Goal: Task Accomplishment & Management: Manage account settings

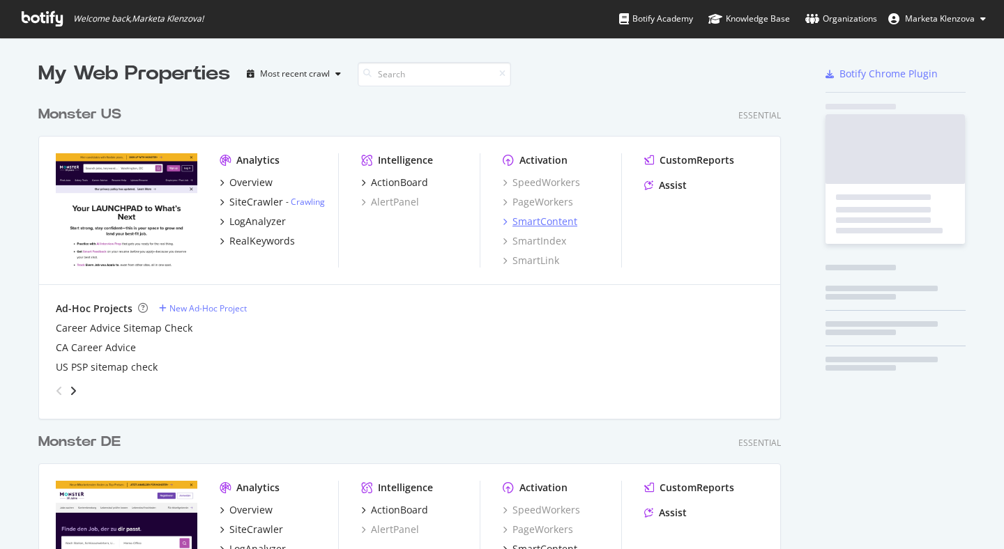
scroll to position [549, 1004]
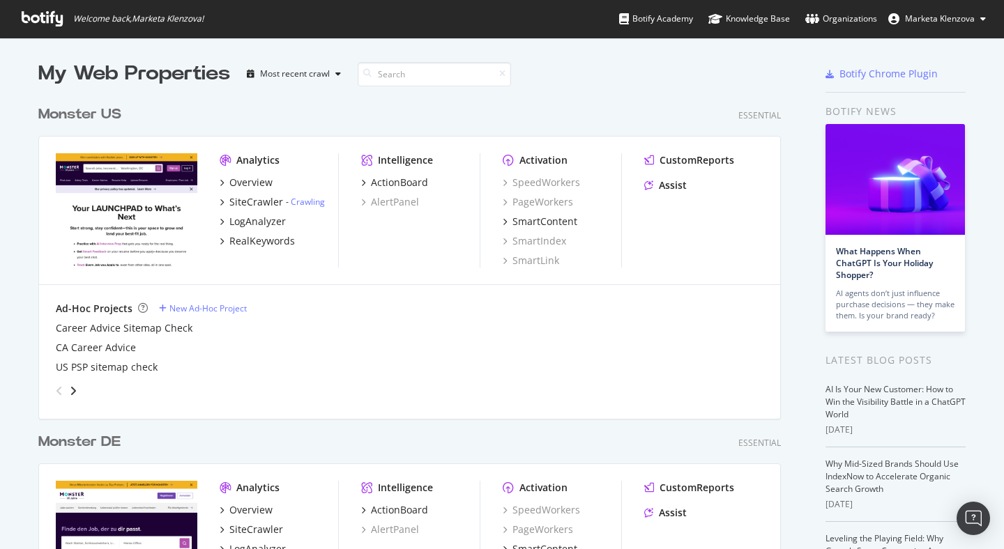
click at [113, 113] on div "Monster US" at bounding box center [79, 115] width 83 height 20
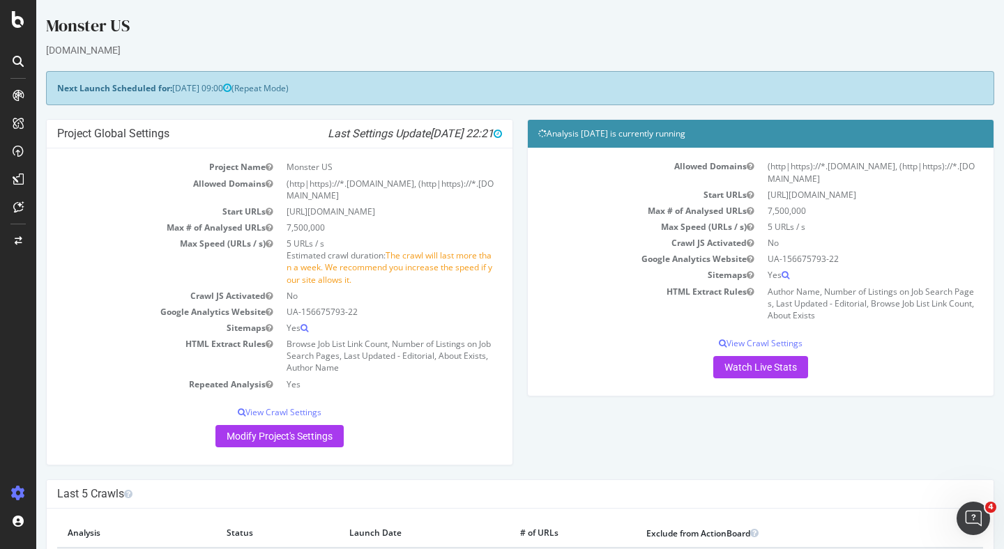
click at [23, 493] on icon at bounding box center [18, 494] width 14 height 14
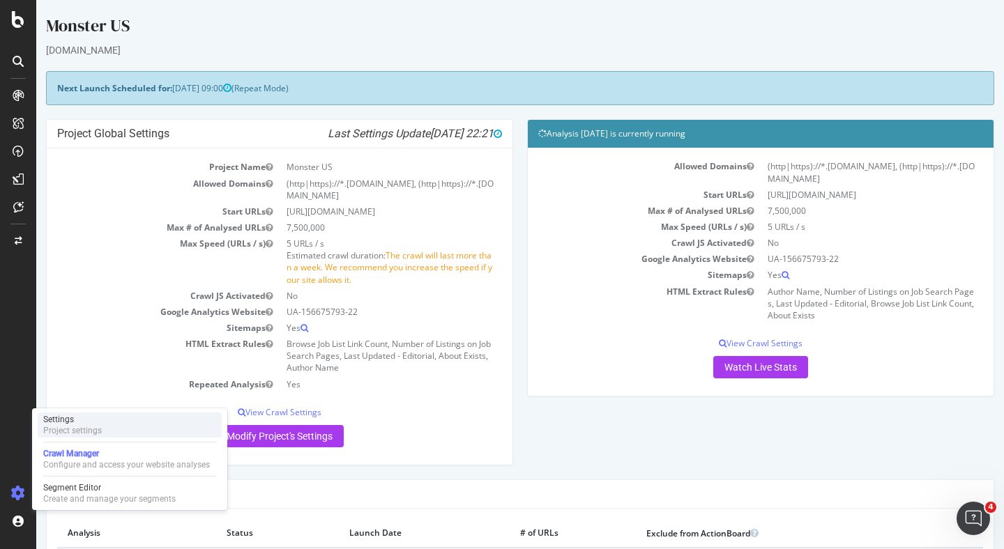
click at [63, 436] on div "Settings Project settings" at bounding box center [130, 425] width 184 height 25
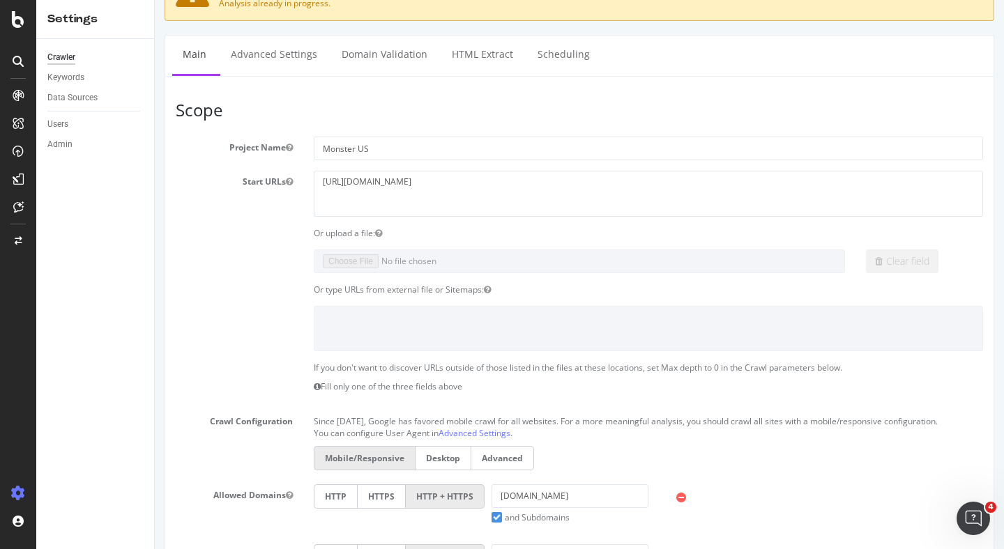
scroll to position [201, 0]
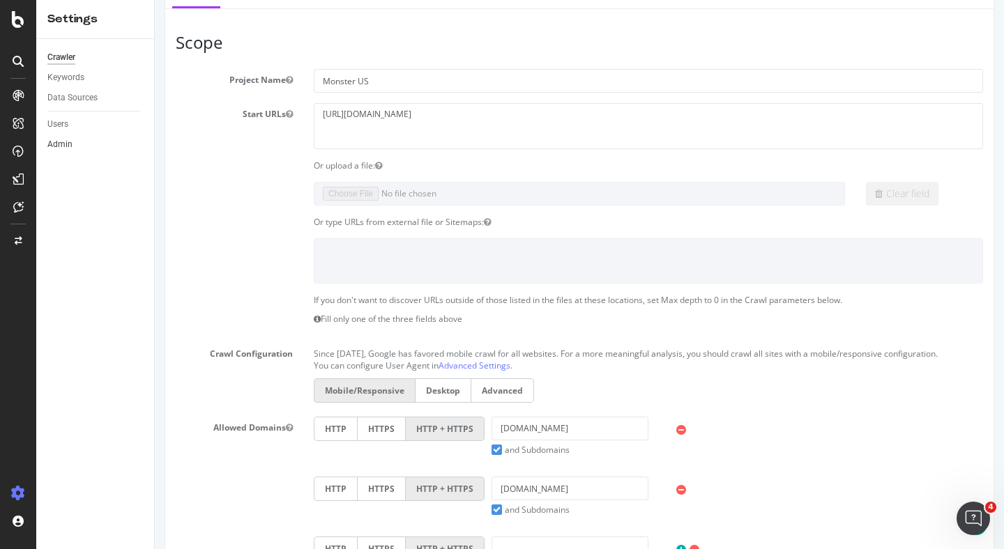
click at [96, 141] on link "Admin" at bounding box center [95, 144] width 97 height 15
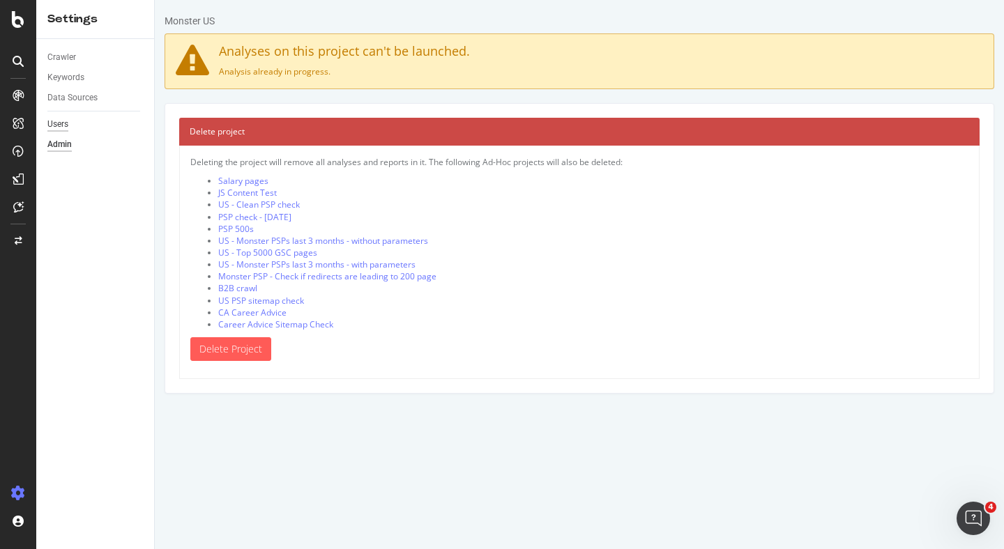
click at [66, 128] on div "Users" at bounding box center [57, 124] width 21 height 15
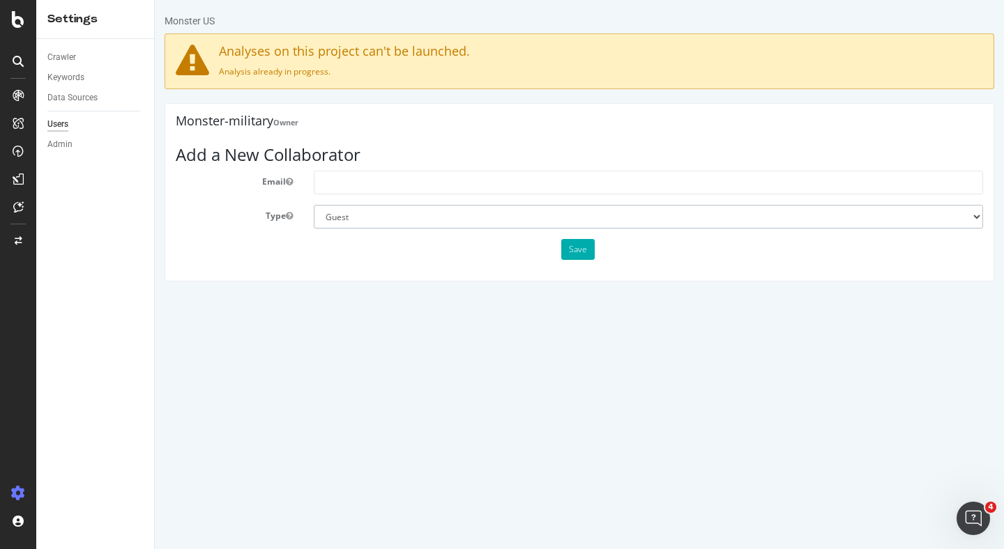
click at [379, 221] on select "Administrator Guest" at bounding box center [648, 217] width 669 height 24
click at [15, 20] on icon at bounding box center [18, 19] width 13 height 17
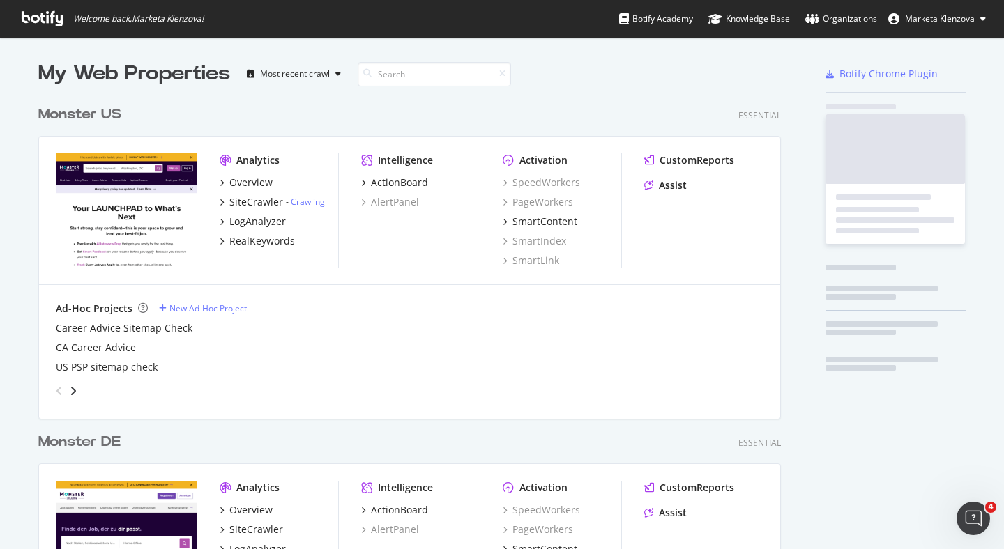
scroll to position [549, 1004]
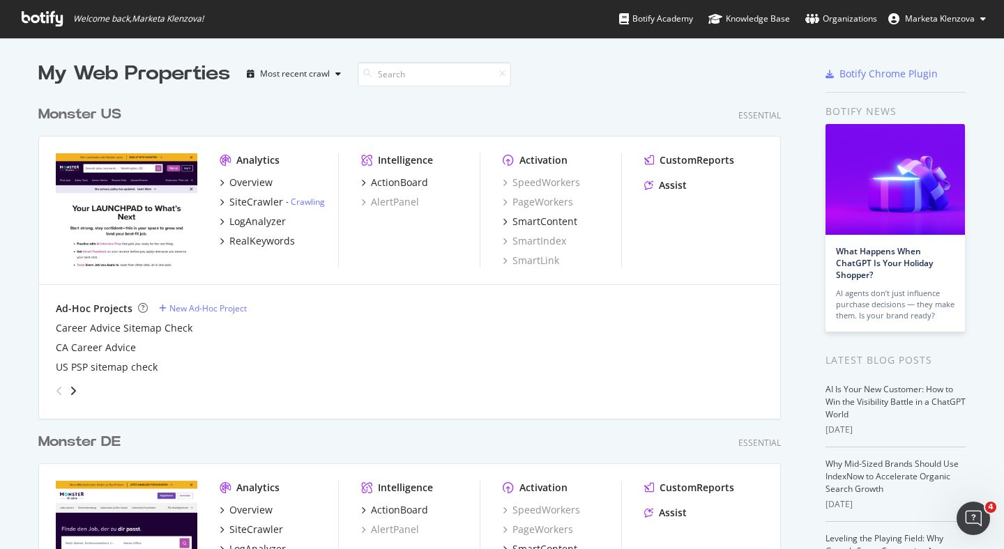
click at [929, 20] on span "Marketa Klenzova" at bounding box center [940, 19] width 70 height 12
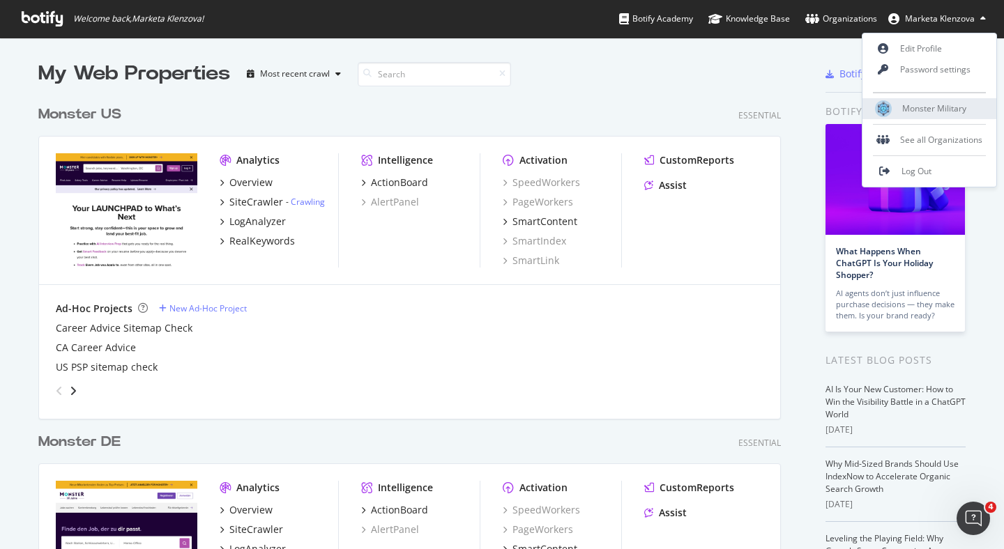
click at [938, 111] on span "Monster Military" at bounding box center [934, 108] width 64 height 12
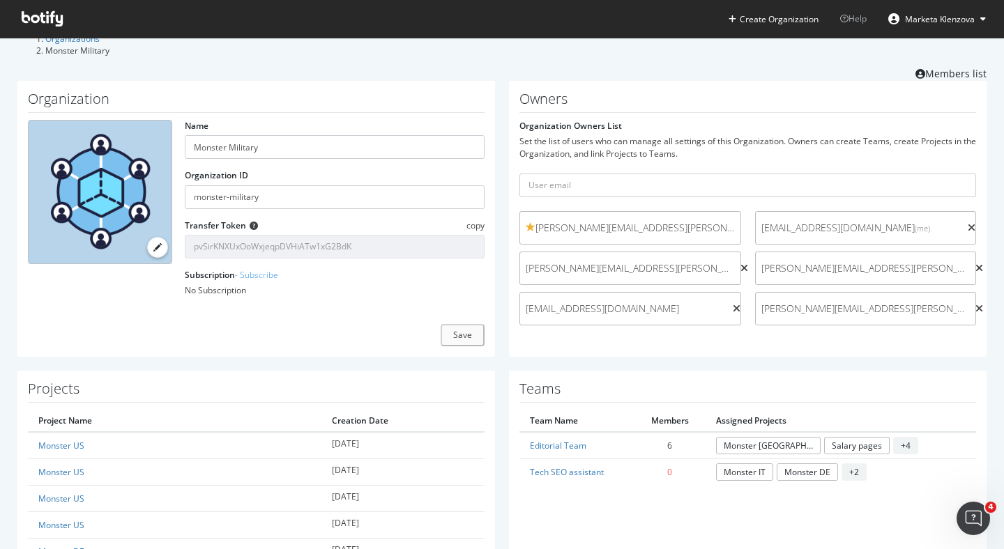
scroll to position [34, 0]
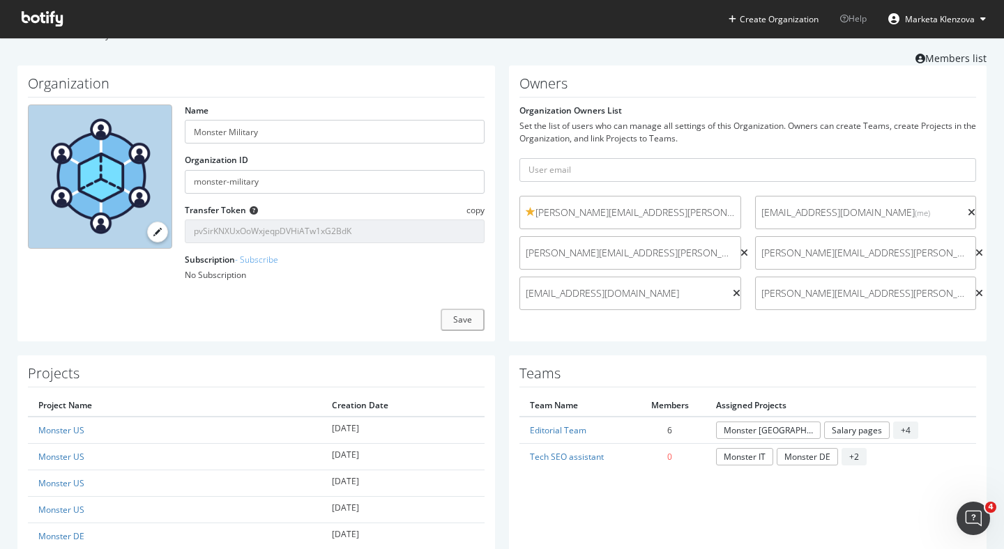
click at [724, 206] on span "[PERSON_NAME][EMAIL_ADDRESS][PERSON_NAME][DOMAIN_NAME]" at bounding box center [630, 213] width 209 height 14
click at [740, 248] on icon at bounding box center [744, 253] width 8 height 10
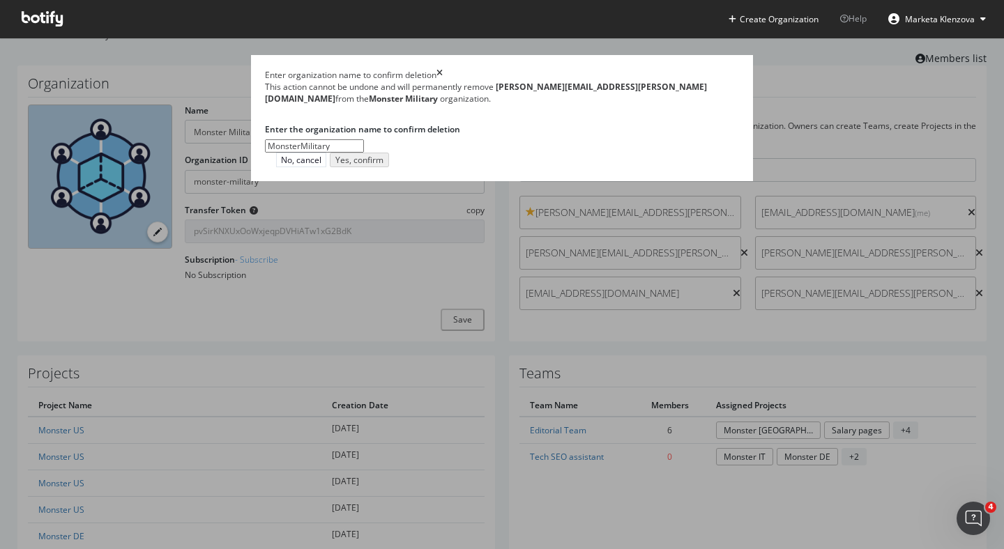
click at [277, 153] on input "MonsterMilitary" at bounding box center [314, 146] width 99 height 14
type input "Monster Military"
click at [383, 165] on div "Yes, confirm" at bounding box center [359, 160] width 48 height 10
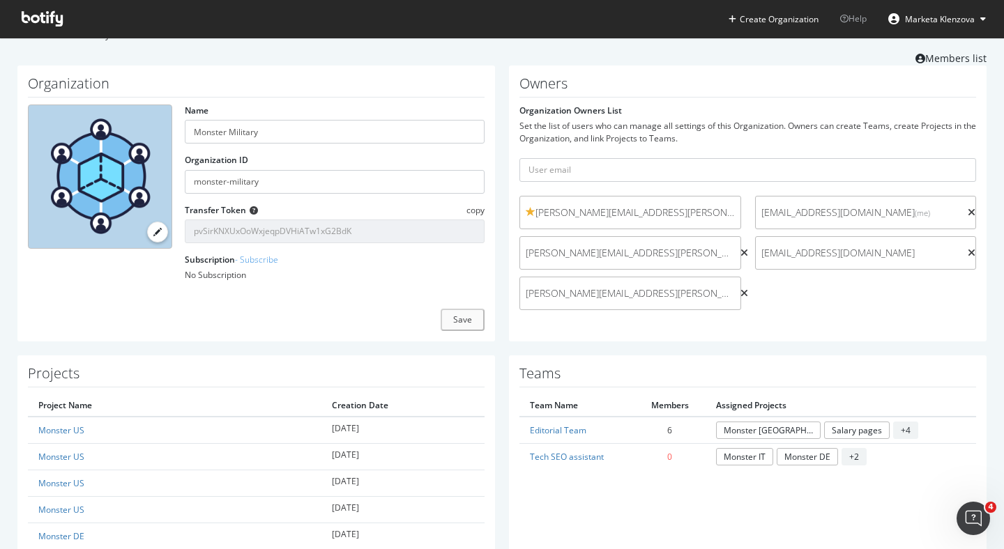
click at [740, 250] on icon at bounding box center [744, 253] width 8 height 10
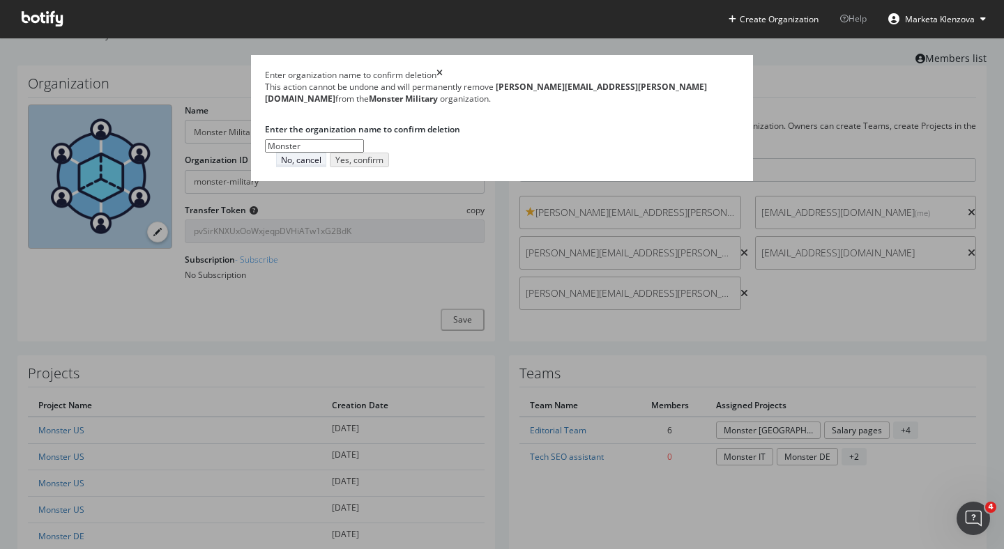
type input "Monster"
click at [321, 166] on div "No, cancel" at bounding box center [301, 160] width 40 height 12
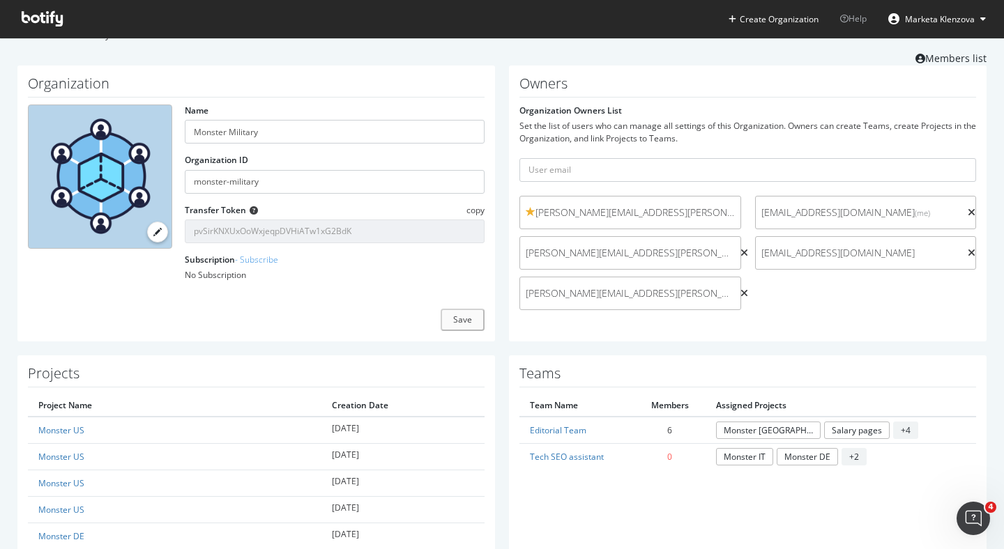
click at [968, 248] on icon at bounding box center [972, 253] width 8 height 10
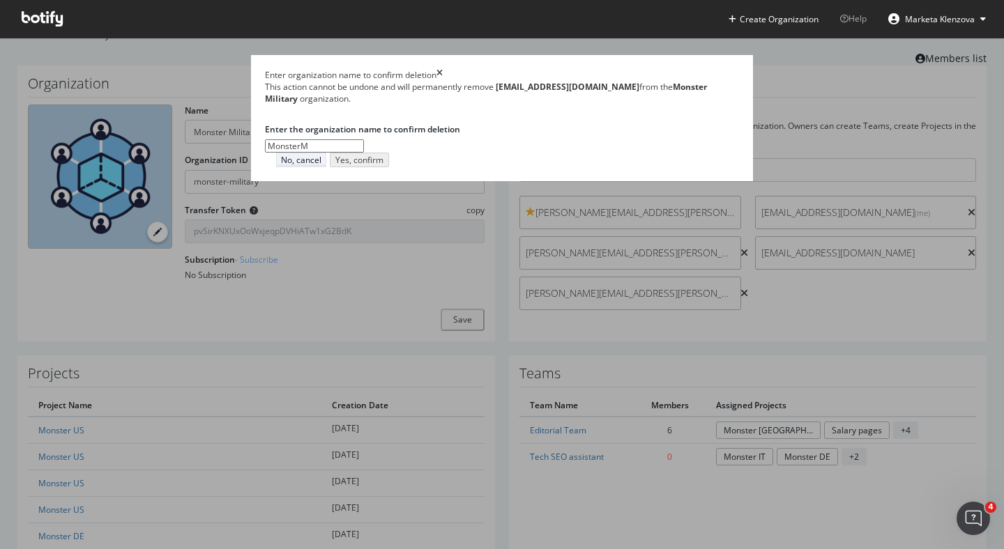
type input "MonsterM"
click at [326, 167] on button "No, cancel" at bounding box center [301, 160] width 50 height 15
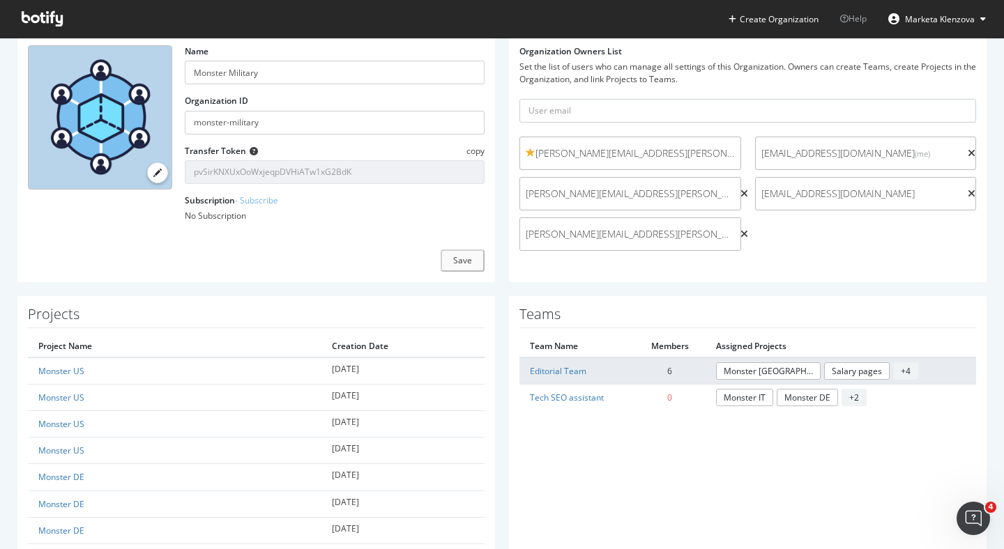
scroll to position [0, 0]
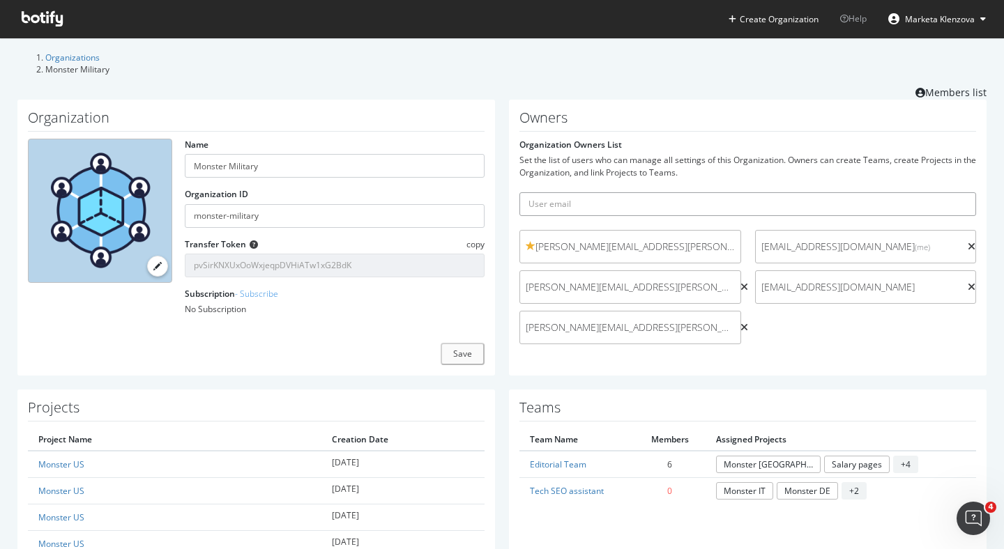
click at [632, 200] on input "text" at bounding box center [747, 204] width 457 height 24
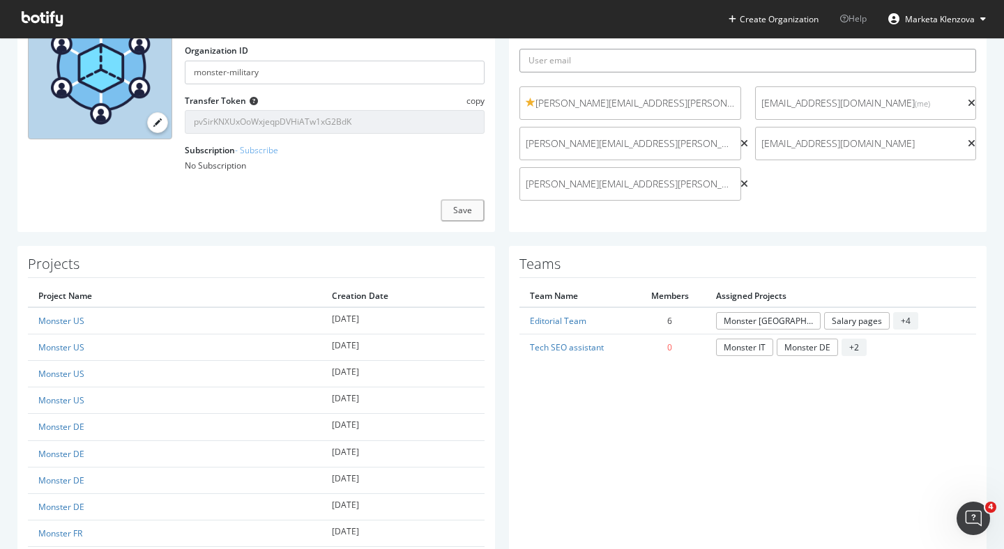
scroll to position [153, 0]
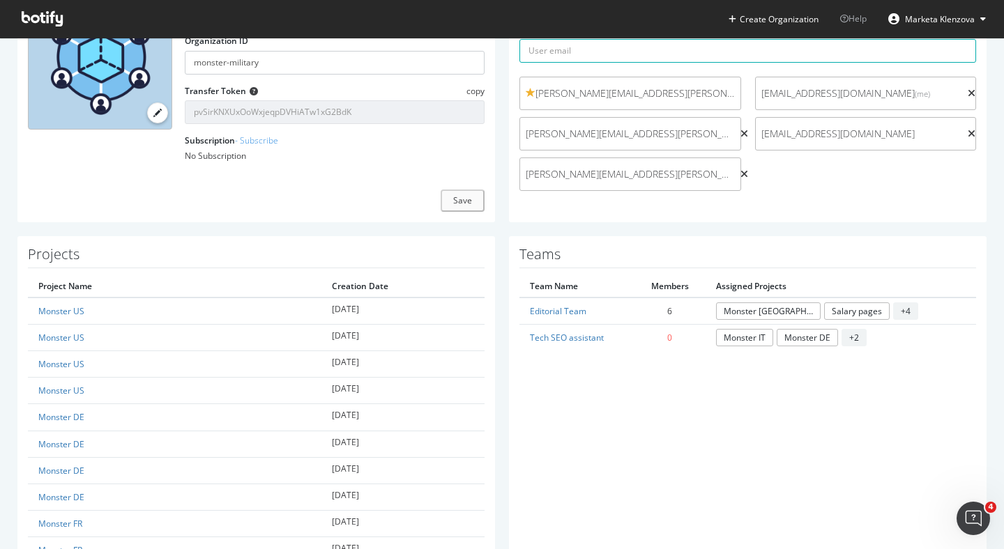
click at [367, 198] on div "Save" at bounding box center [256, 201] width 457 height 22
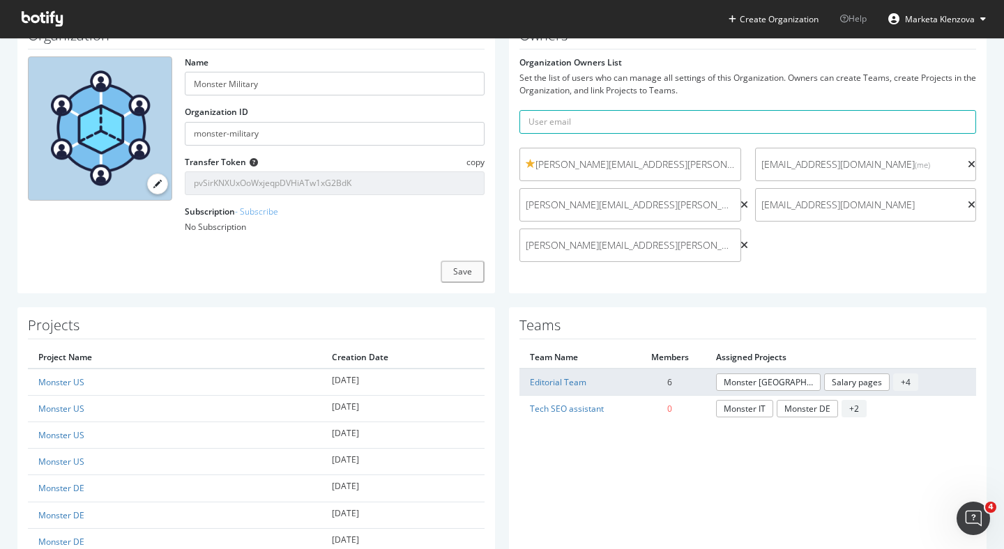
scroll to position [95, 0]
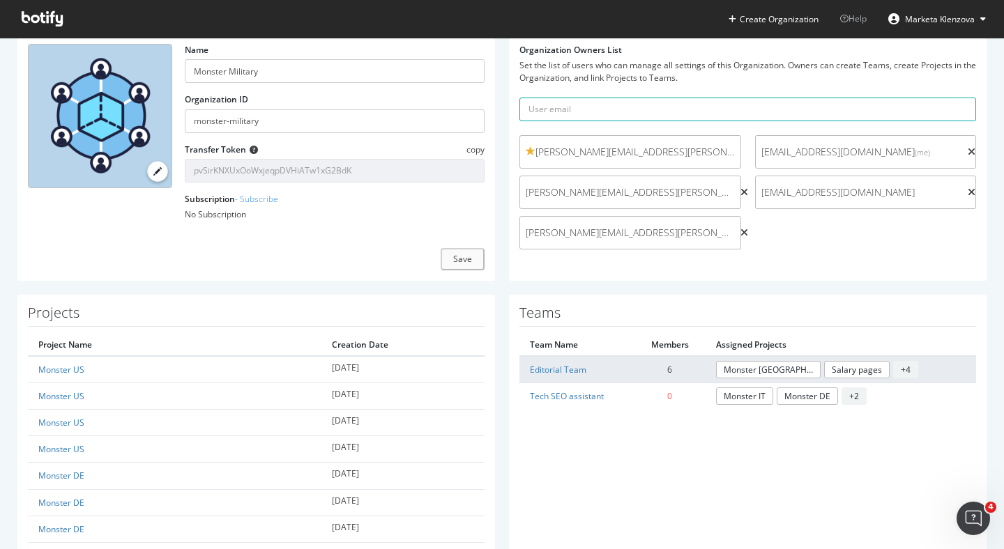
click at [893, 366] on span "+ 4" at bounding box center [905, 369] width 25 height 17
click at [666, 367] on td "6" at bounding box center [669, 369] width 71 height 27
click at [562, 368] on link "Editorial Team" at bounding box center [558, 370] width 56 height 12
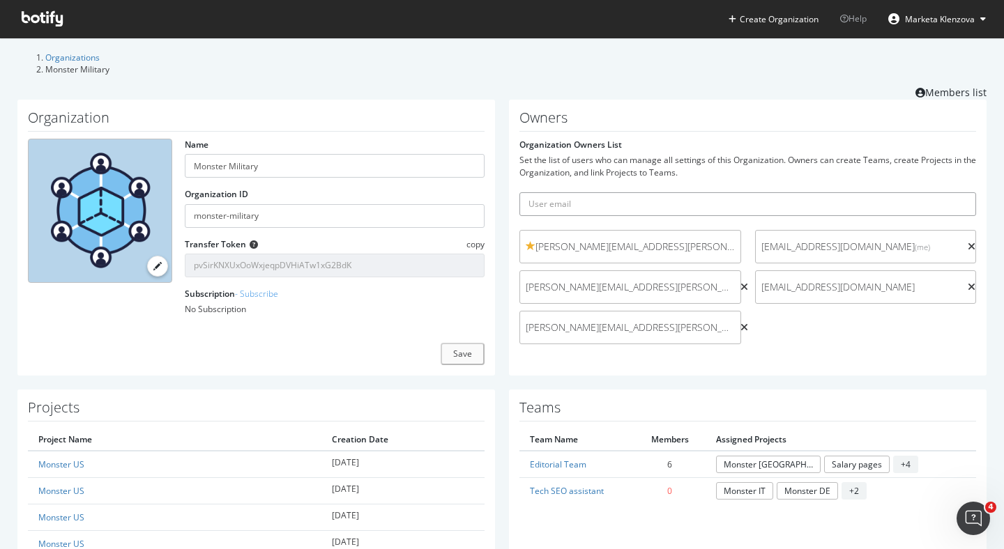
click at [573, 204] on input "text" at bounding box center [747, 204] width 457 height 24
paste input "[PERSON_NAME][EMAIL_ADDRESS][PERSON_NAME][DOMAIN_NAME]"
type input "[PERSON_NAME][EMAIL_ADDRESS][PERSON_NAME][DOMAIN_NAME]"
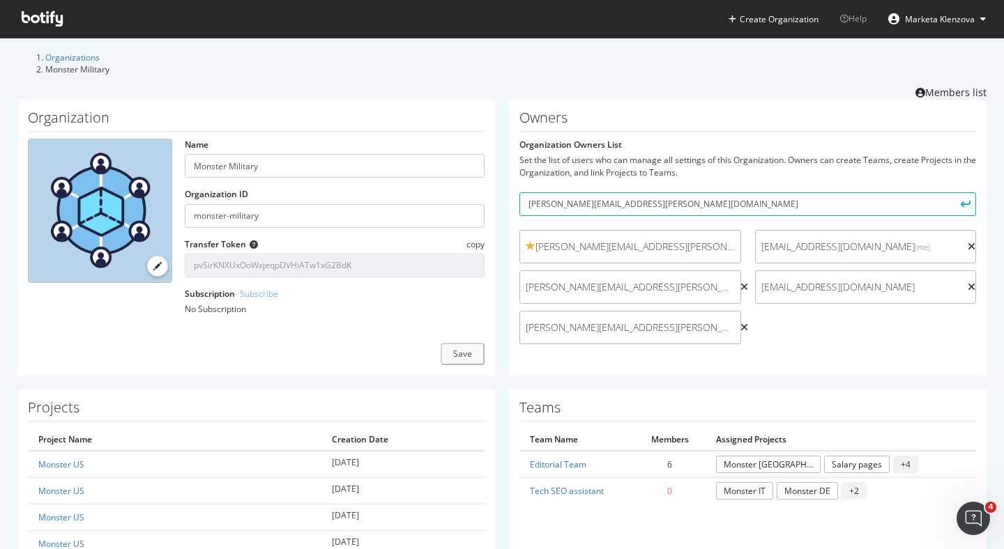
click at [965, 203] on button "submit" at bounding box center [964, 204] width 24 height 24
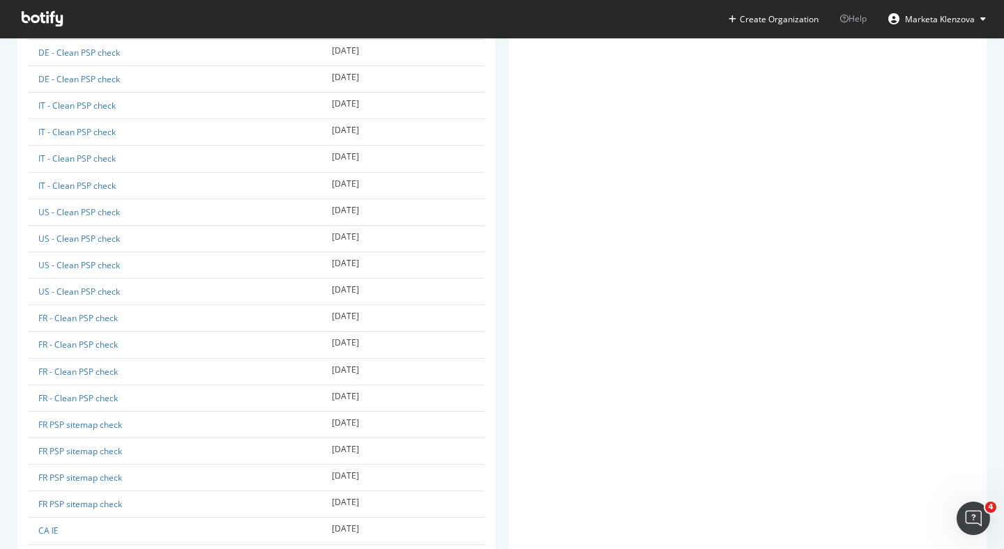
scroll to position [1930, 0]
